Goal: Register for event/course

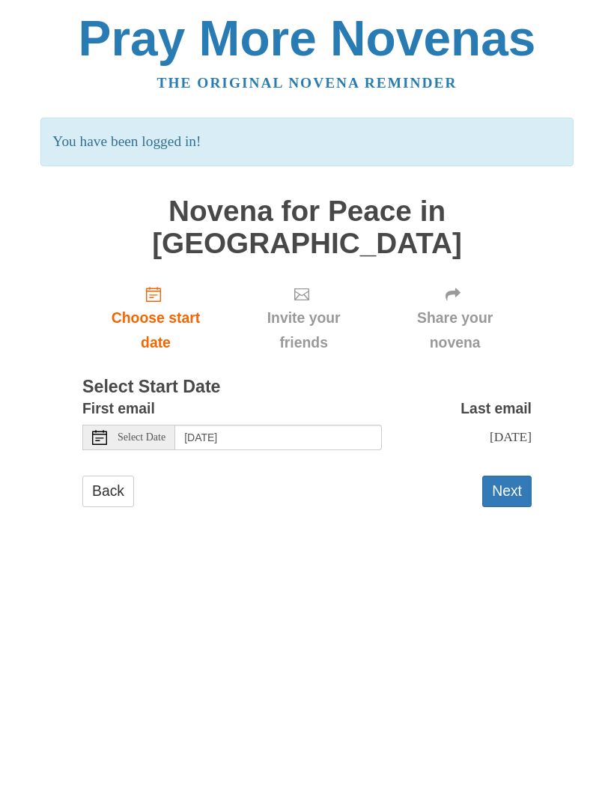
click at [510, 475] on button "Next" at bounding box center [506, 490] width 49 height 31
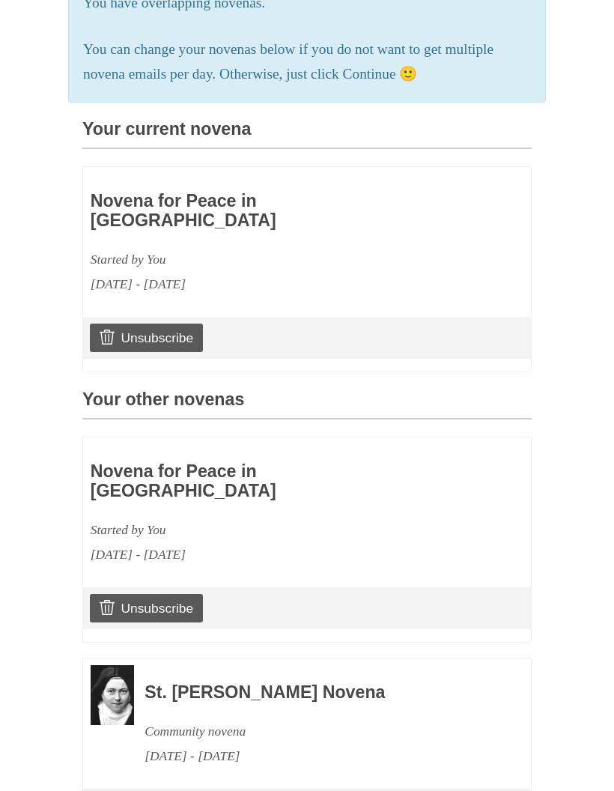
scroll to position [329, 0]
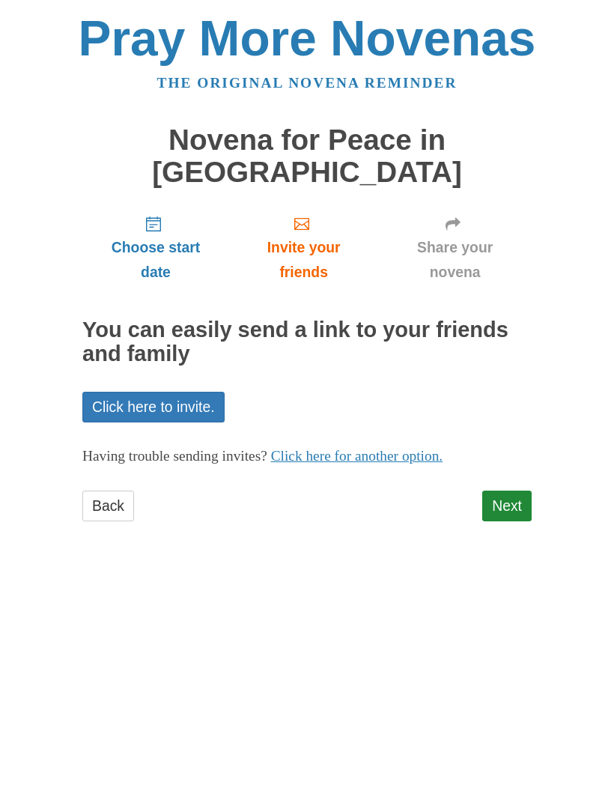
click at [514, 490] on link "Next" at bounding box center [506, 505] width 49 height 31
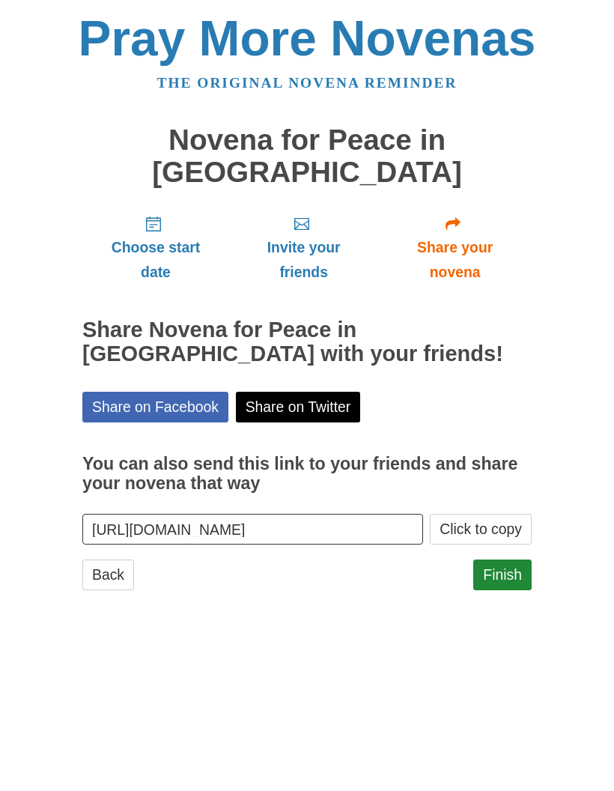
click at [507, 559] on link "Finish" at bounding box center [502, 574] width 58 height 31
